Goal: Transaction & Acquisition: Purchase product/service

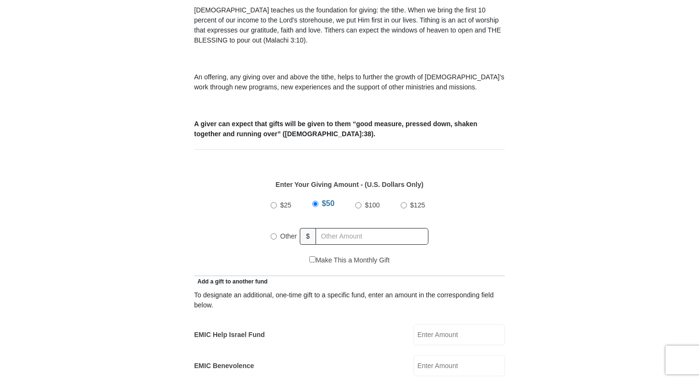
scroll to position [312, 0]
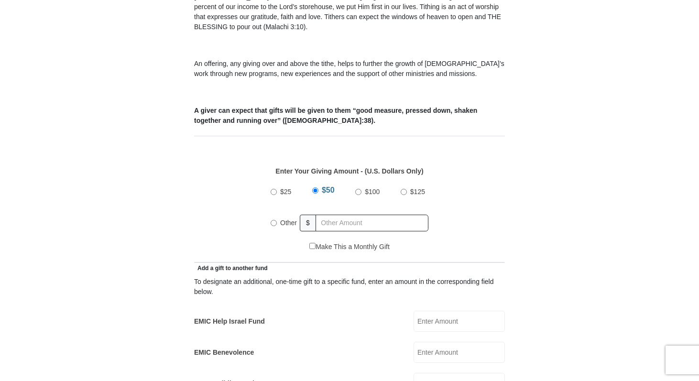
click at [289, 219] on span "Other" at bounding box center [288, 223] width 17 height 8
click at [277, 220] on input "Other" at bounding box center [274, 223] width 6 height 6
radio input "true"
click at [347, 215] on input "text" at bounding box center [374, 223] width 110 height 17
type input "466.00"
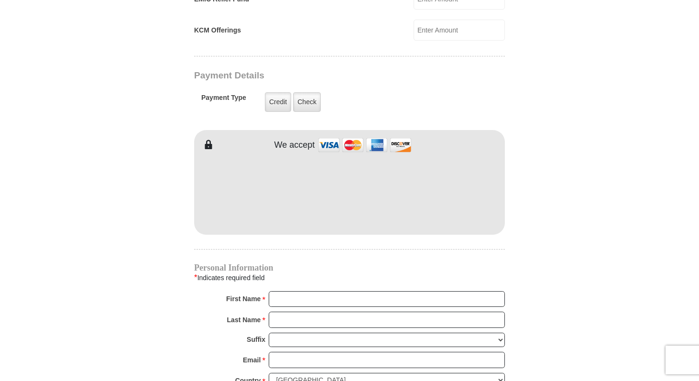
scroll to position [671, 0]
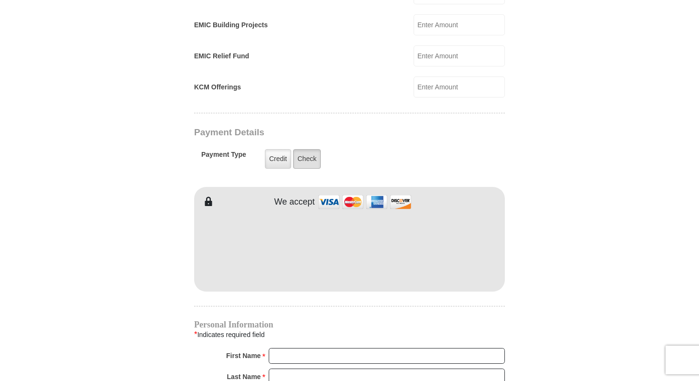
click at [311, 149] on label "Check" at bounding box center [307, 159] width 28 height 20
click at [0, 0] on input "Check" at bounding box center [0, 0] width 0 height 0
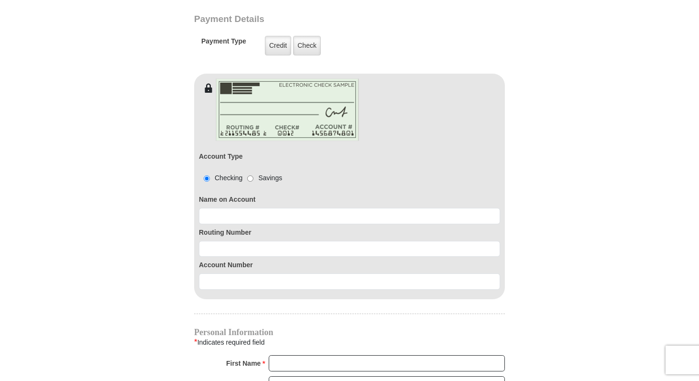
scroll to position [788, 0]
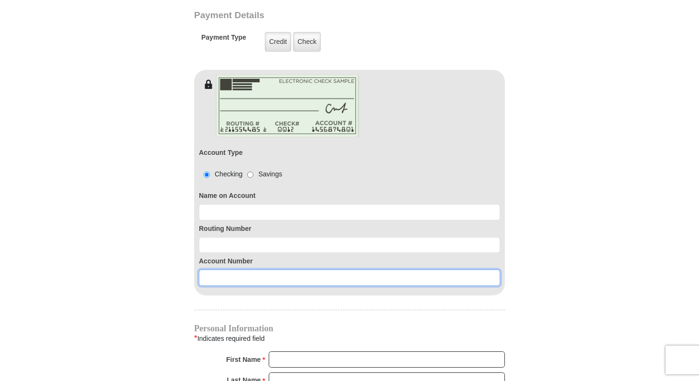
click at [219, 270] on input at bounding box center [349, 278] width 301 height 16
paste input "36163480823"
type input "36163480823"
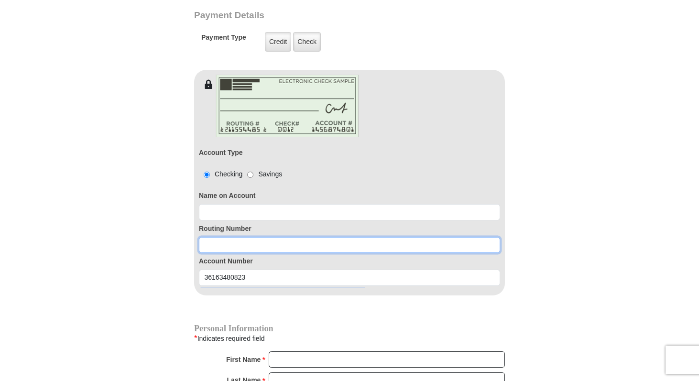
click at [280, 237] on input at bounding box center [349, 245] width 301 height 16
paste input "031176110"
type input "031176110"
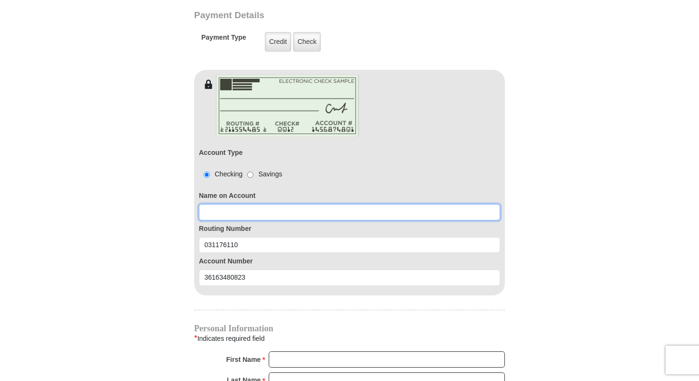
click at [241, 204] on input at bounding box center [349, 212] width 301 height 16
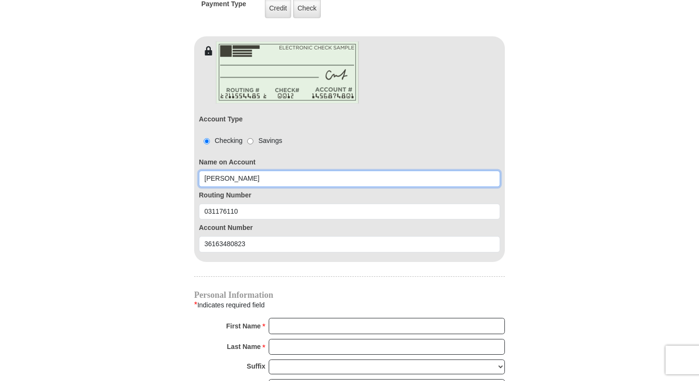
scroll to position [911, 0]
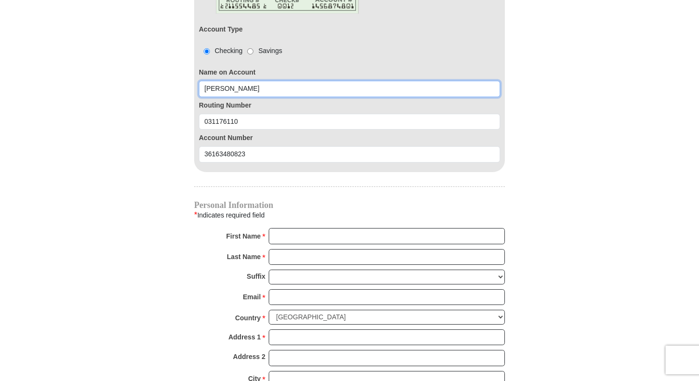
type input "[PERSON_NAME]"
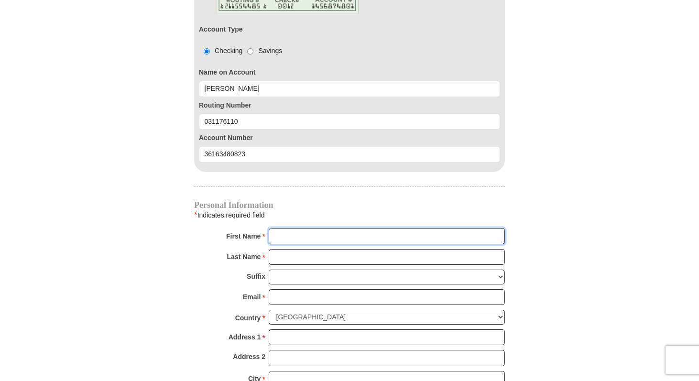
click at [273, 228] on input "First Name *" at bounding box center [387, 236] width 236 height 16
type input "[PERSON_NAME]"
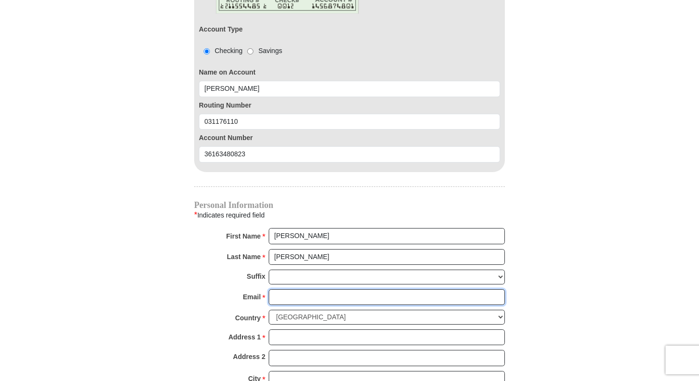
type input "[EMAIL_ADDRESS][DOMAIN_NAME]"
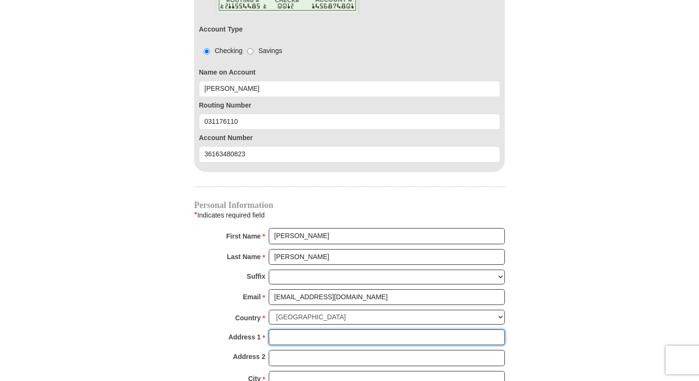
type input "2001 [PERSON_NAME][GEOGRAPHIC_DATA]"
type input "Apt. 2215"
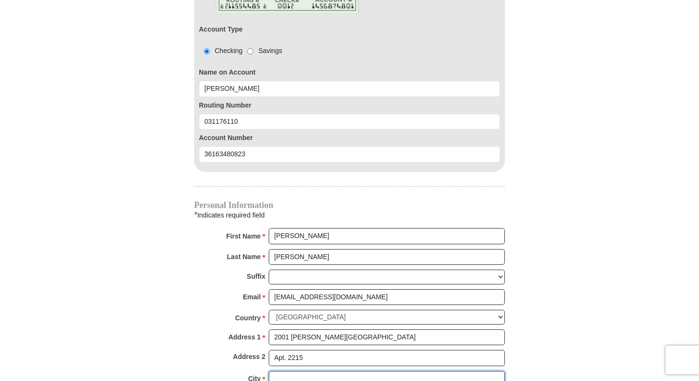
type input "Roanoke"
select select "[GEOGRAPHIC_DATA]"
type input "76262"
type input "3617418355"
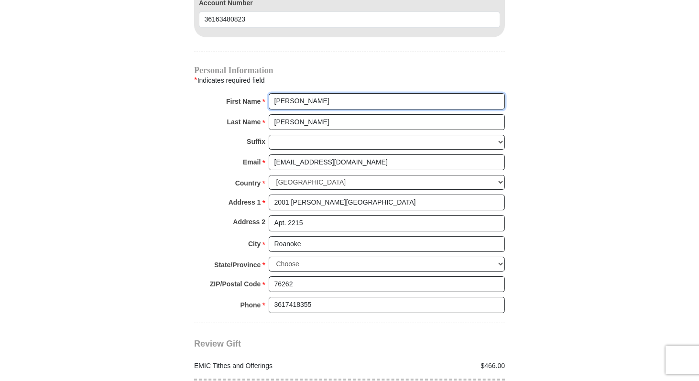
scroll to position [1051, 0]
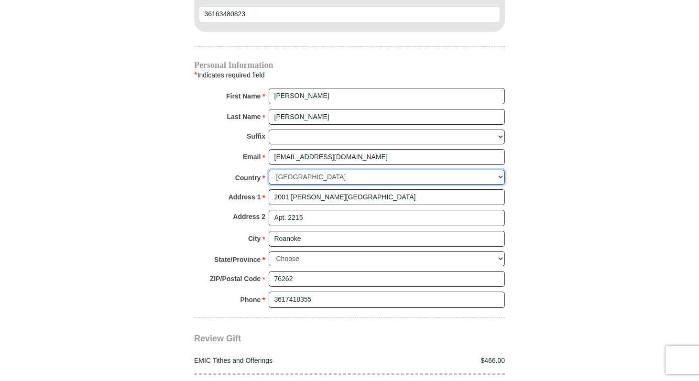
click at [316, 170] on select "[GEOGRAPHIC_DATA] [GEOGRAPHIC_DATA] [GEOGRAPHIC_DATA] [GEOGRAPHIC_DATA] [GEOGRA…" at bounding box center [387, 177] width 236 height 15
click at [269, 170] on select "[GEOGRAPHIC_DATA] [GEOGRAPHIC_DATA] [GEOGRAPHIC_DATA] [GEOGRAPHIC_DATA] [GEOGRA…" at bounding box center [387, 177] width 236 height 15
click at [297, 189] on input "2001 [PERSON_NAME][GEOGRAPHIC_DATA]" at bounding box center [387, 197] width 236 height 16
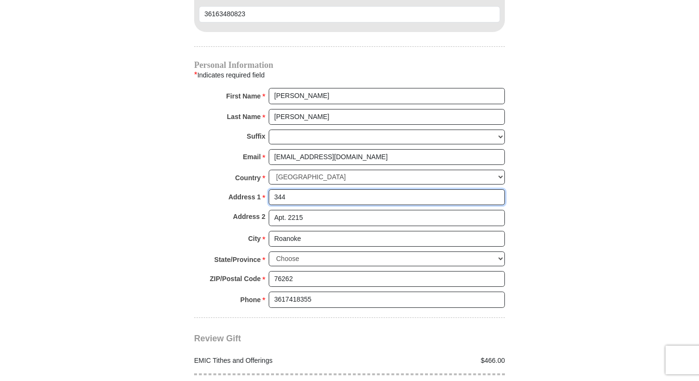
type input "[STREET_ADDRESS]"
click at [330, 210] on input "Apt. 2215" at bounding box center [387, 218] width 236 height 16
click at [234, 231] on div "City * [GEOGRAPHIC_DATA] Please enter City" at bounding box center [349, 241] width 311 height 21
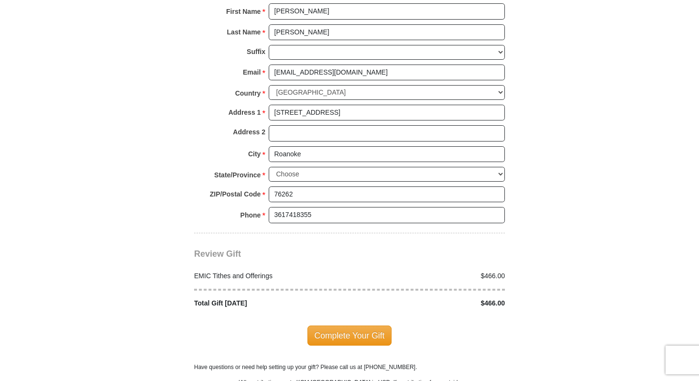
scroll to position [1147, 0]
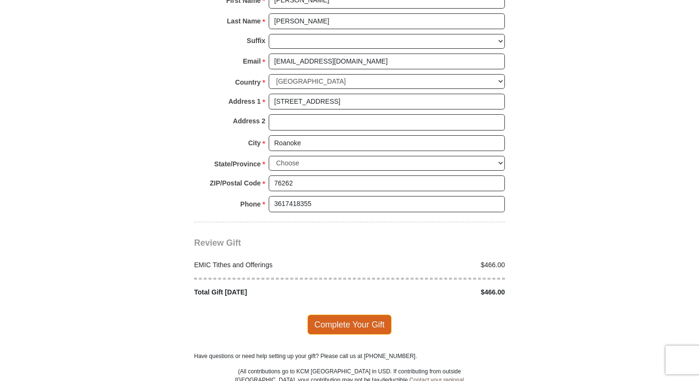
click at [339, 315] on span "Complete Your Gift" at bounding box center [349, 325] width 85 height 20
